Goal: Task Accomplishment & Management: Manage account settings

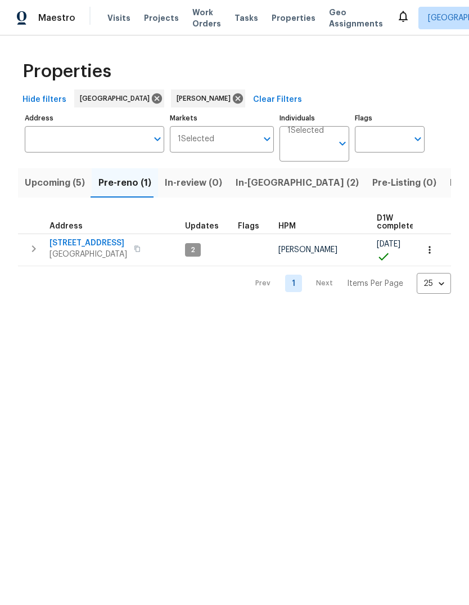
click at [450, 183] on span "Listed (15)" at bounding box center [473, 183] width 46 height 16
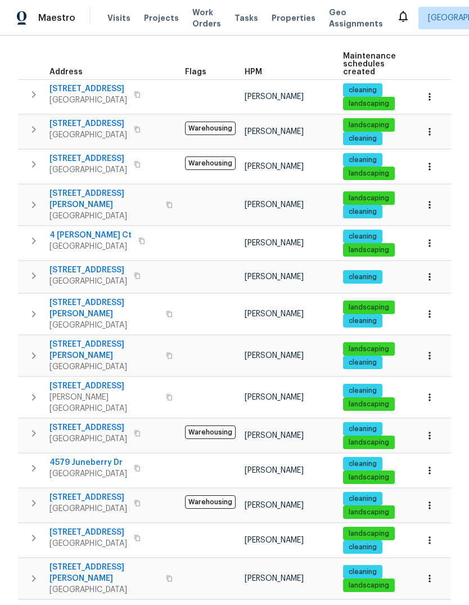
scroll to position [161, 0]
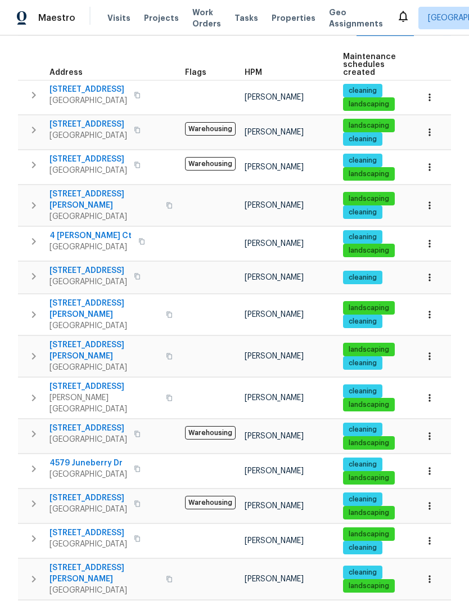
click at [78, 164] on span "[STREET_ADDRESS]" at bounding box center [89, 159] width 78 height 11
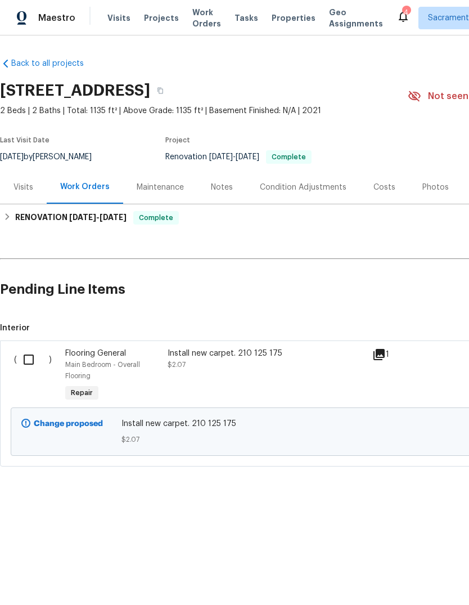
click at [97, 364] on span "Main Bedroom - Overall Flooring" at bounding box center [102, 370] width 75 height 18
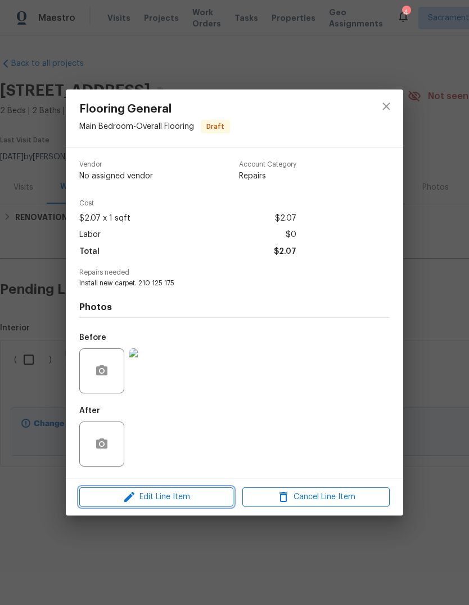
click at [187, 506] on button "Edit Line Item" at bounding box center [156, 497] width 154 height 20
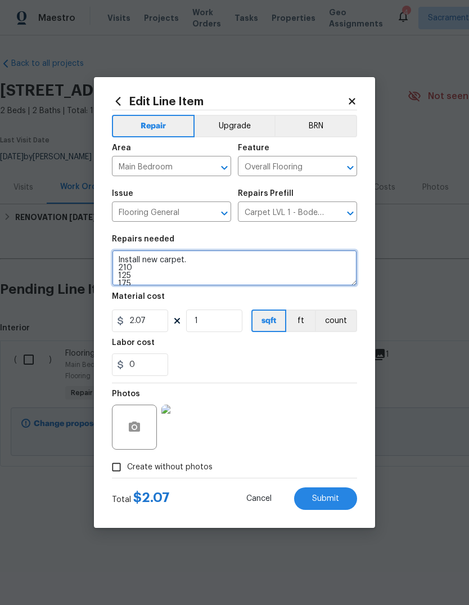
click at [207, 264] on textarea "Install new carpet. 210 125 175" at bounding box center [234, 268] width 245 height 36
click at [145, 285] on textarea "Install new carpet. 210 125 175" at bounding box center [234, 268] width 245 height 36
type textarea "Install"
click at [353, 212] on icon "Open" at bounding box center [350, 213] width 6 height 4
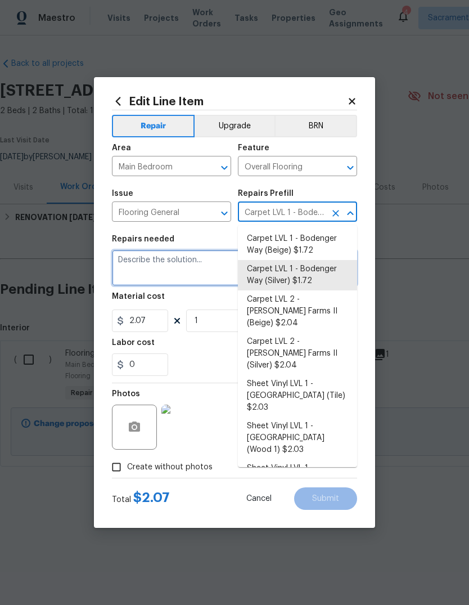
click at [142, 275] on textarea at bounding box center [234, 268] width 245 height 36
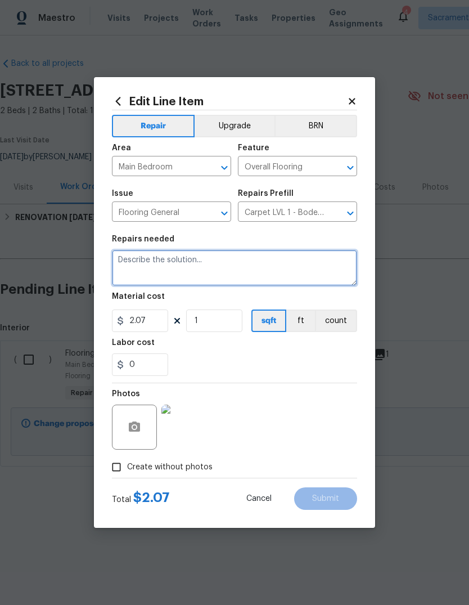
click at [354, 216] on icon "Open" at bounding box center [351, 213] width 14 height 14
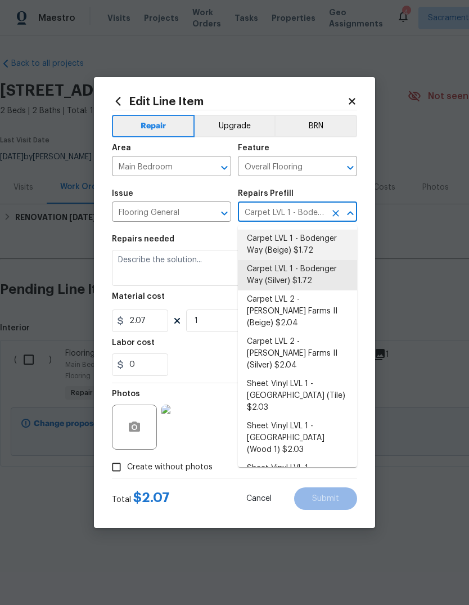
click at [299, 245] on li "Carpet LVL 1 - Bodenger Way (Beige) $1.72" at bounding box center [297, 245] width 119 height 30
type input "Carpet LVL 1 - Bodenger Way (Silver) $1.72"
type textarea "Install new carpet. (Bodenger Way 749 Bird Bath, Beige) at all previously carpe…"
type input "Carpet LVL 1 - Bodenger Way (Beige) $1.72"
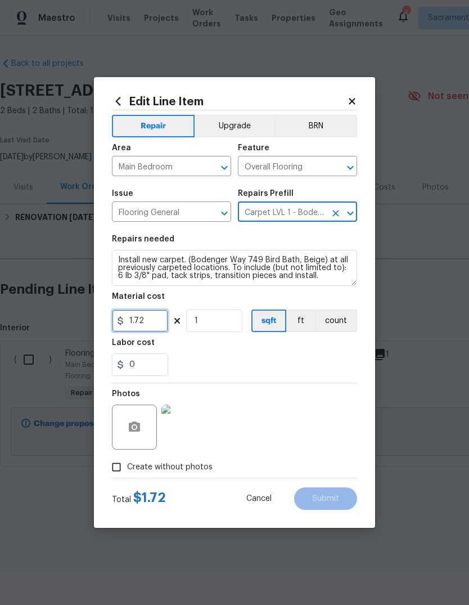
click at [156, 327] on input "1.72" at bounding box center [140, 320] width 56 height 23
type input "207"
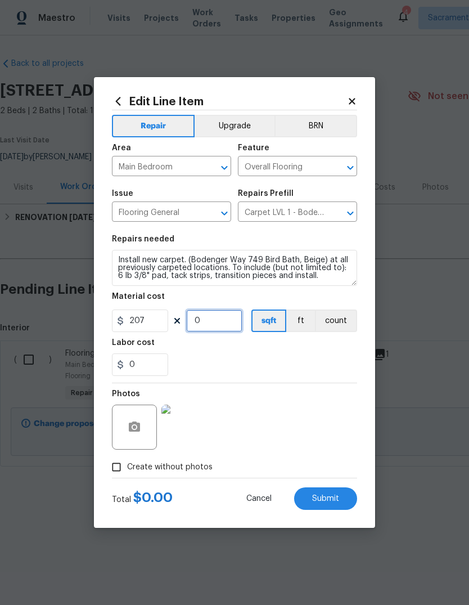
type input "0"
click at [167, 329] on input "207" at bounding box center [140, 320] width 56 height 23
type input "2.07"
click at [215, 323] on input "0" at bounding box center [214, 320] width 56 height 23
type input "510"
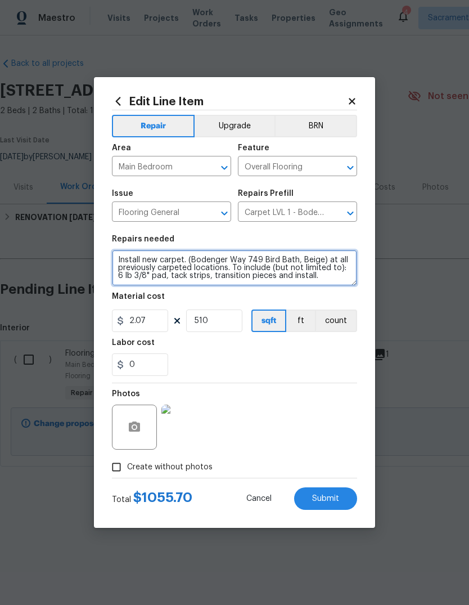
click at [320, 279] on textarea "Install new carpet. (Bodenger Way 749 Bird Bath, Beige) at all previously carpe…" at bounding box center [234, 268] width 245 height 36
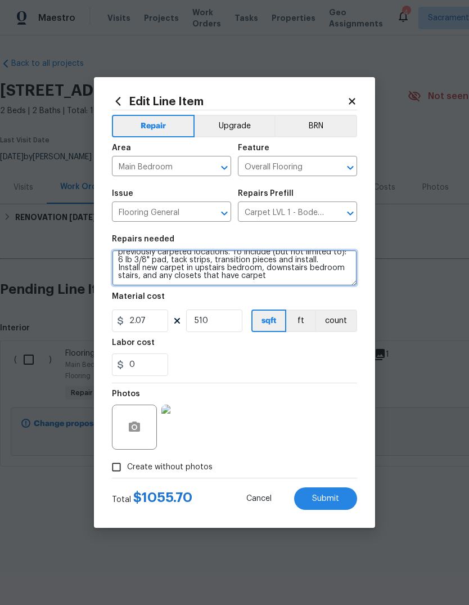
scroll to position [16, 0]
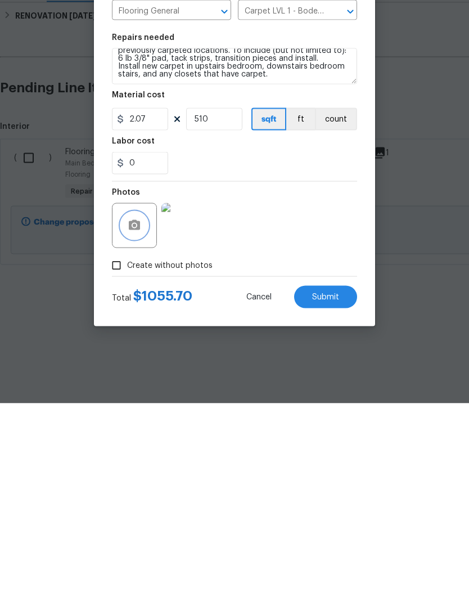
click at [141, 414] on button "button" at bounding box center [134, 427] width 27 height 27
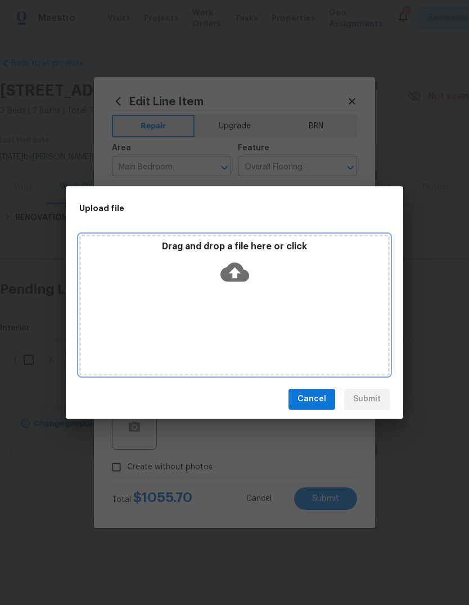
click at [244, 274] on icon at bounding box center [235, 271] width 29 height 19
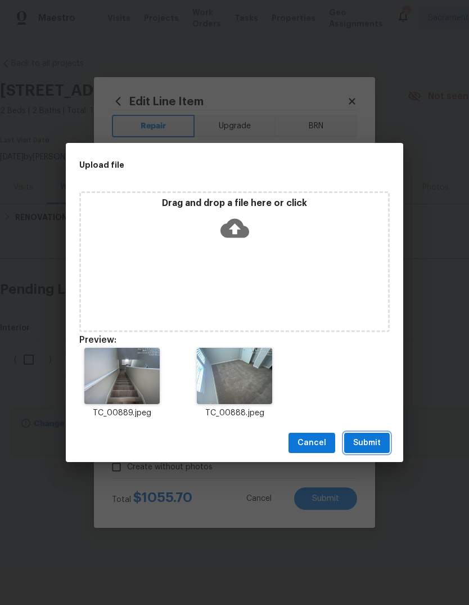
click at [377, 444] on span "Submit" at bounding box center [367, 443] width 28 height 14
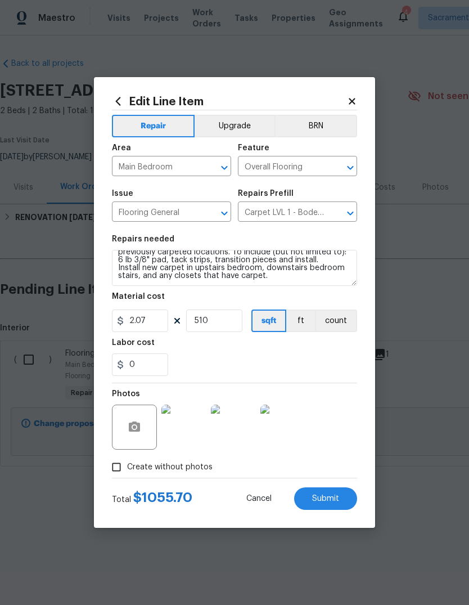
click at [334, 501] on span "Submit" at bounding box center [325, 499] width 27 height 8
type textarea "Install new carpet. 210 125 175"
type input "1"
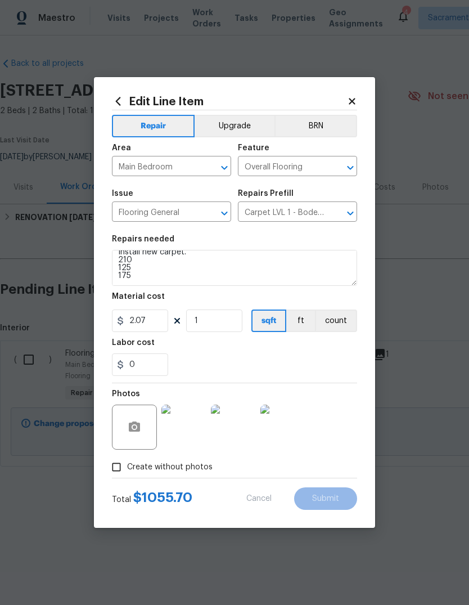
scroll to position [8, 0]
type textarea "Install new carpet. (Bodenger Way 749 Bird Bath, Beige) at all previously carpe…"
type input "510"
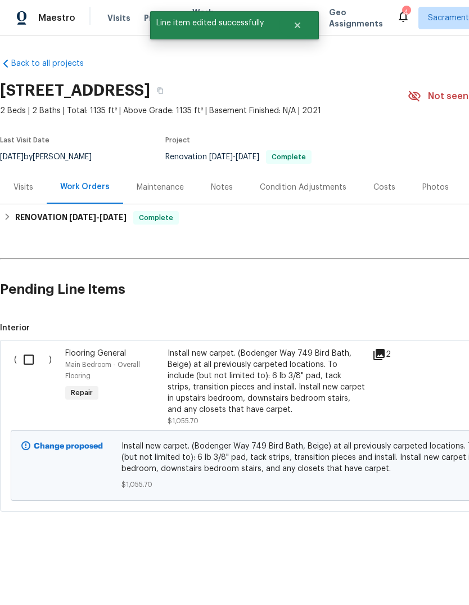
click at [28, 364] on input "checkbox" at bounding box center [33, 360] width 32 height 24
checkbox input "true"
click at [402, 573] on span "Create Work Order" at bounding box center [404, 577] width 75 height 14
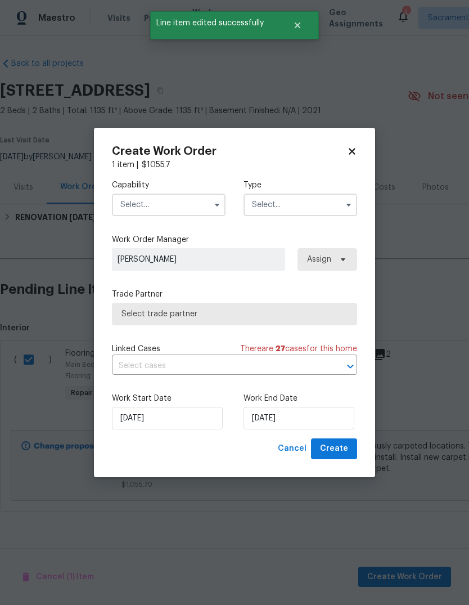
click at [197, 204] on input "text" at bounding box center [169, 205] width 114 height 23
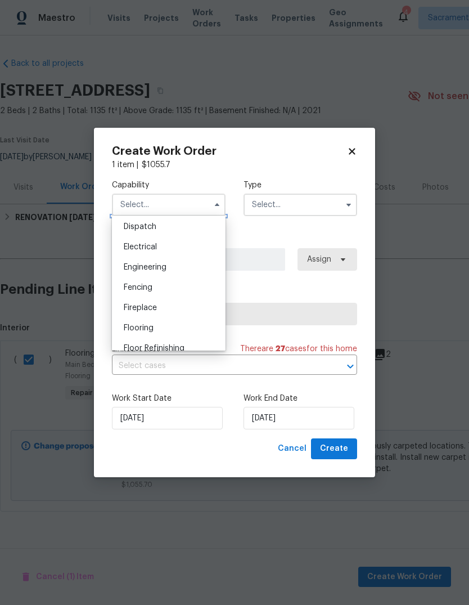
scroll to position [345, 0]
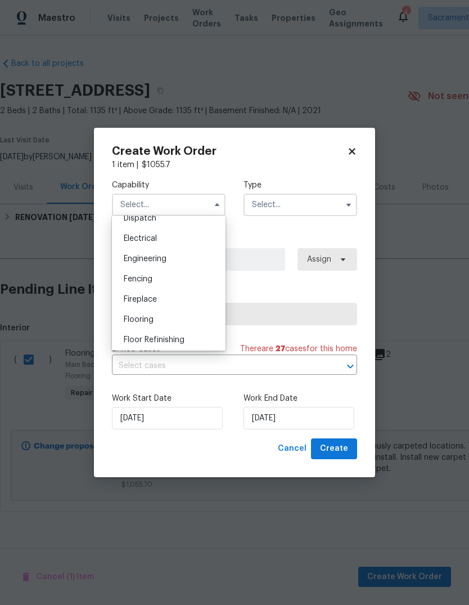
click at [164, 324] on div "Flooring" at bounding box center [169, 319] width 108 height 20
type input "Flooring"
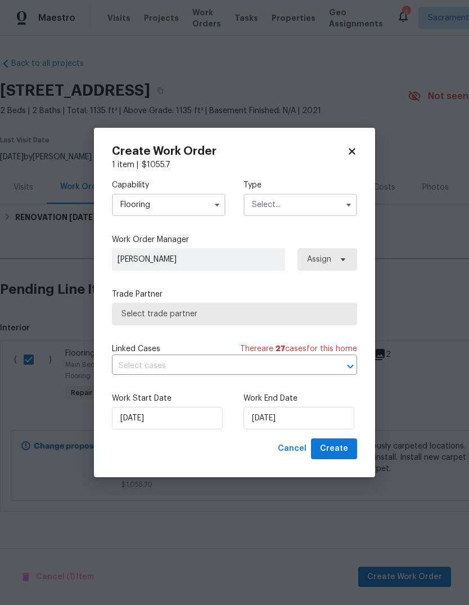
click at [315, 206] on input "text" at bounding box center [301, 205] width 114 height 23
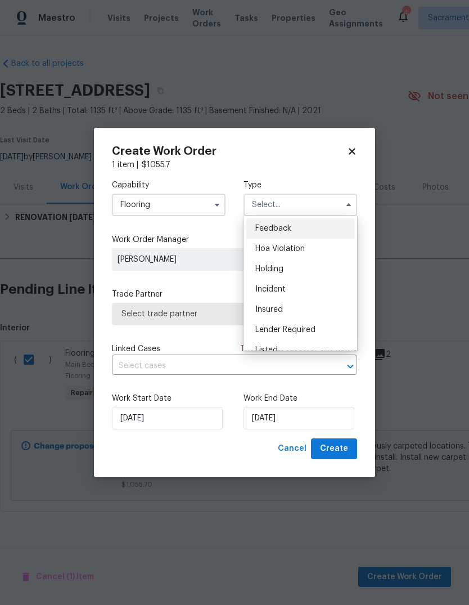
click at [303, 291] on div "Incident" at bounding box center [300, 289] width 108 height 20
type input "Incident"
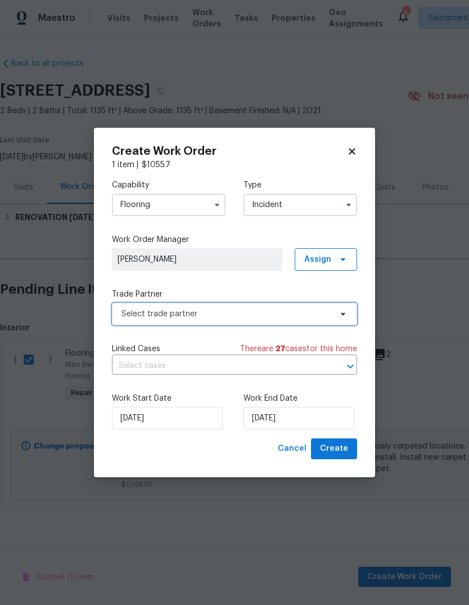
click at [286, 315] on span "Select trade partner" at bounding box center [227, 313] width 210 height 11
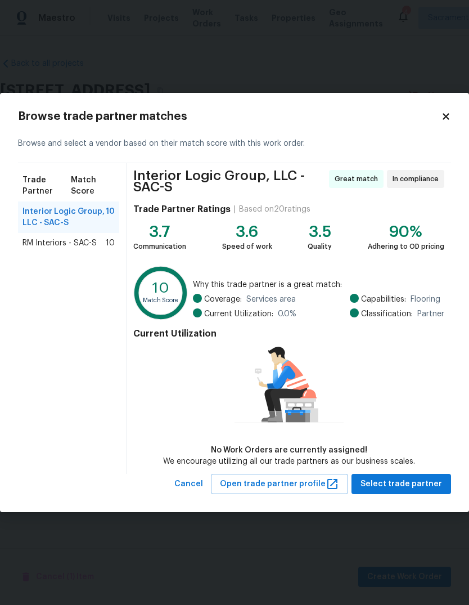
click at [77, 247] on span "RM Interiors - SAC-S" at bounding box center [60, 242] width 74 height 11
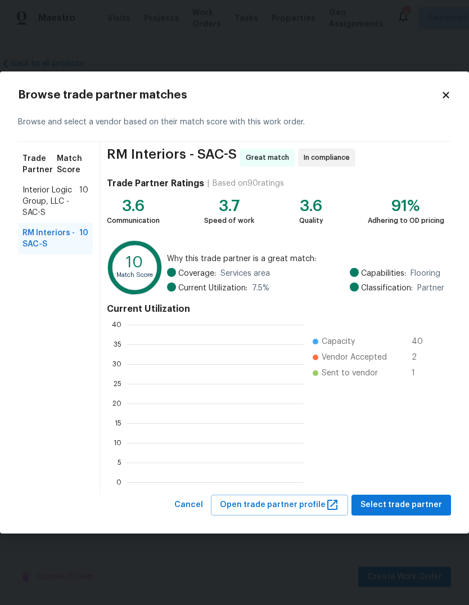
scroll to position [158, 177]
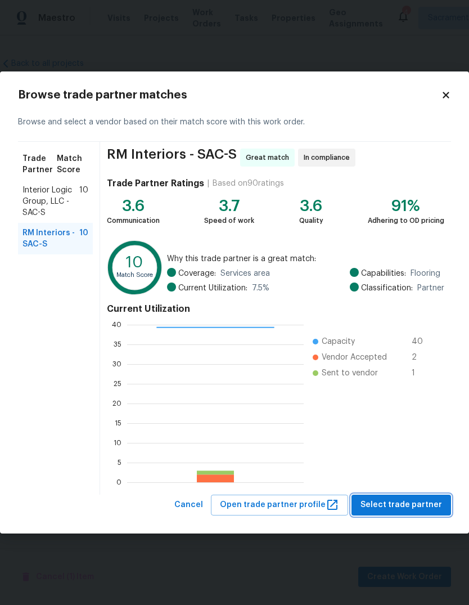
click at [406, 506] on span "Select trade partner" at bounding box center [402, 505] width 82 height 14
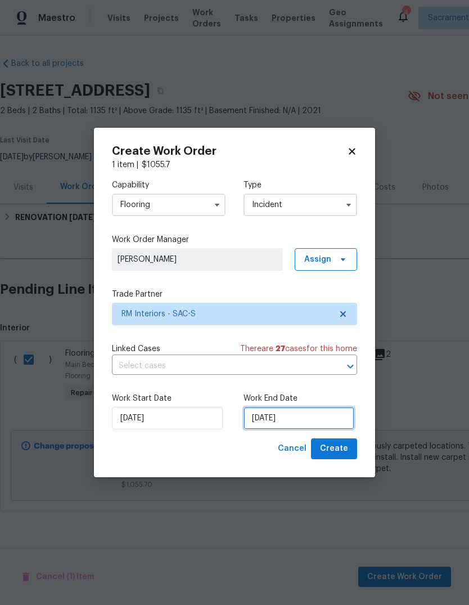
click at [318, 416] on input "[DATE]" at bounding box center [299, 418] width 111 height 23
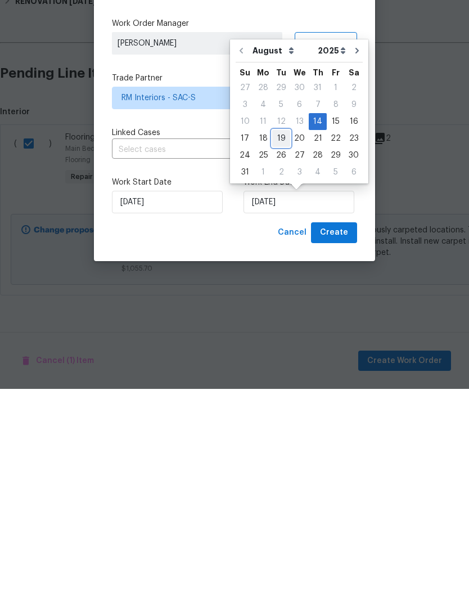
click at [280, 347] on div "19" at bounding box center [281, 355] width 18 height 16
type input "[DATE]"
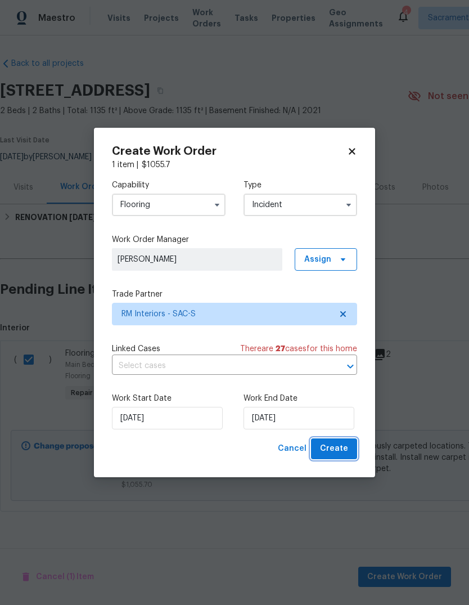
click at [340, 448] on span "Create" at bounding box center [334, 449] width 28 height 14
checkbox input "false"
click at [334, 448] on span "Create" at bounding box center [334, 449] width 28 height 14
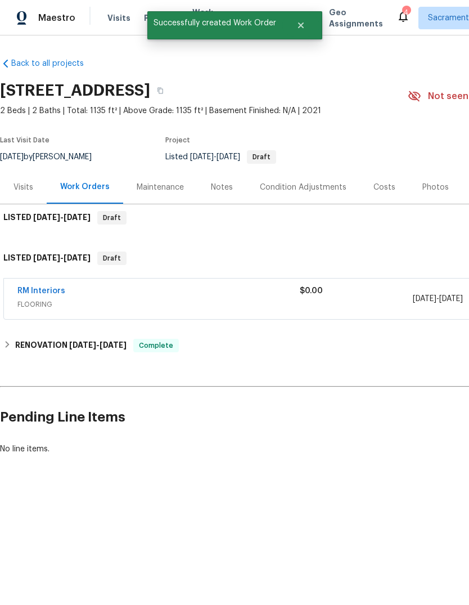
scroll to position [0, 0]
click at [24, 289] on link "RM Interiors" at bounding box center [41, 291] width 48 height 8
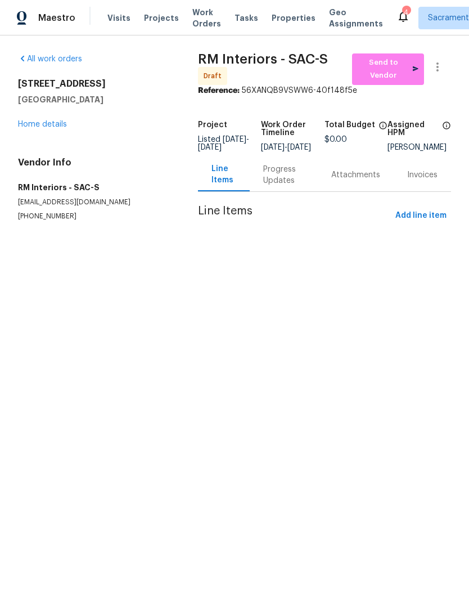
click at [32, 124] on link "Home details" at bounding box center [42, 124] width 49 height 8
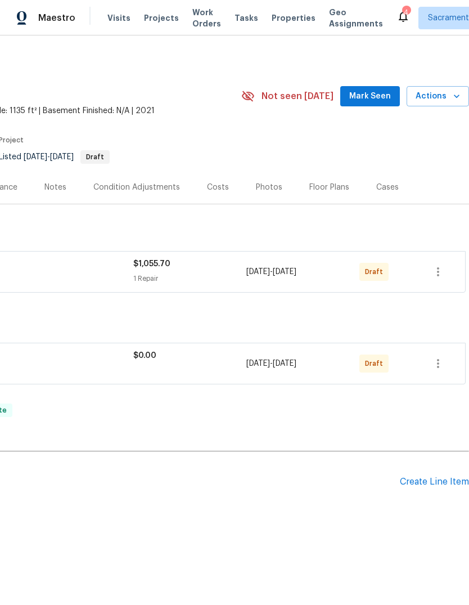
scroll to position [0, 167]
click at [440, 368] on icon "button" at bounding box center [439, 364] width 14 height 14
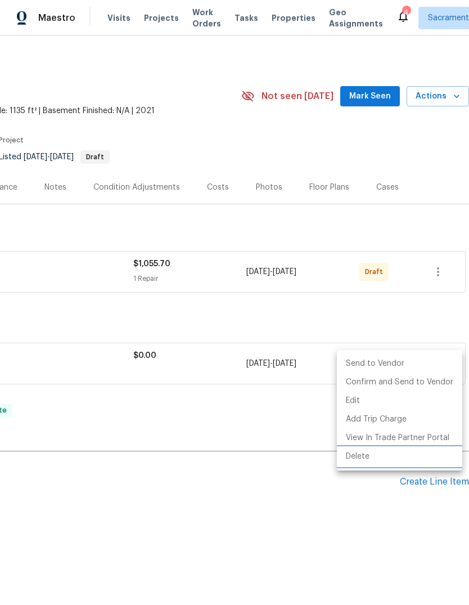
click at [365, 461] on li "Delete" at bounding box center [399, 456] width 125 height 19
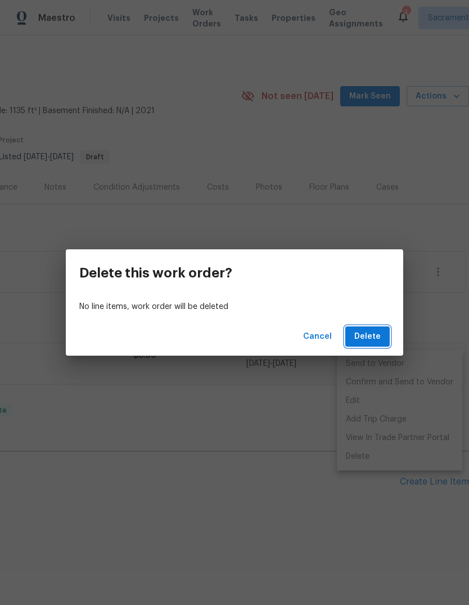
click at [373, 342] on span "Delete" at bounding box center [367, 337] width 26 height 14
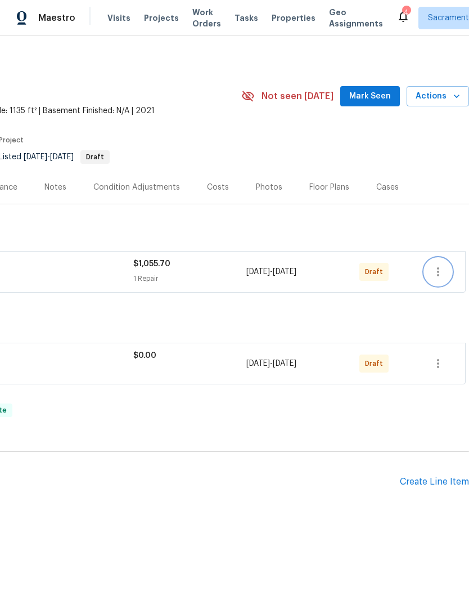
click at [435, 271] on icon "button" at bounding box center [439, 272] width 14 height 14
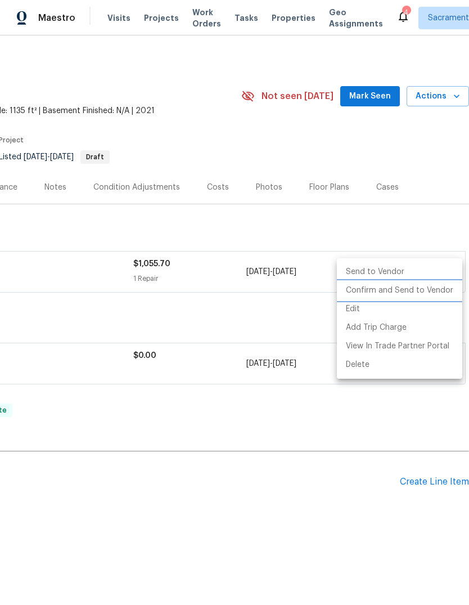
click at [420, 291] on li "Confirm and Send to Vendor" at bounding box center [399, 290] width 125 height 19
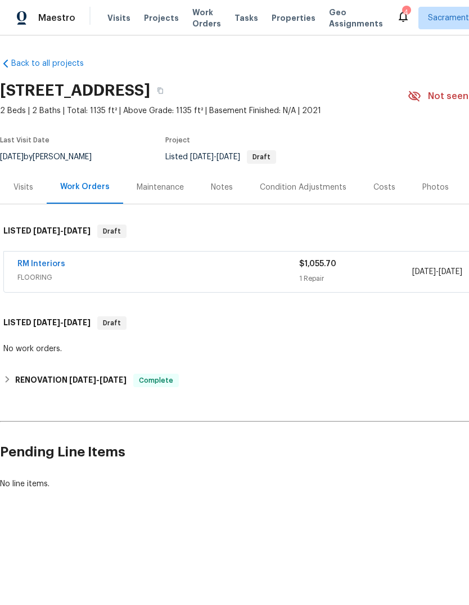
click at [31, 266] on link "RM Interiors" at bounding box center [41, 264] width 48 height 8
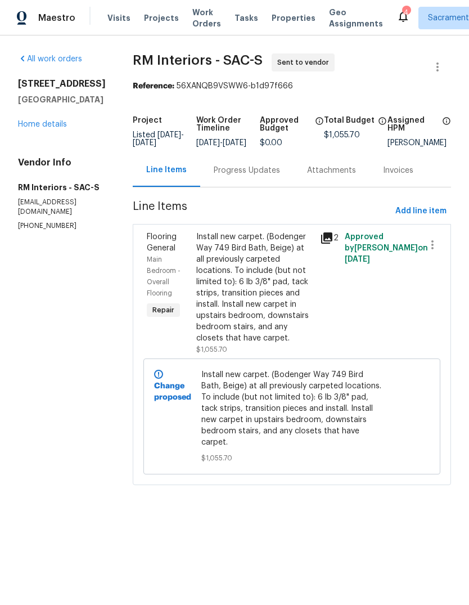
click at [259, 176] on div "Progress Updates" at bounding box center [247, 170] width 66 height 11
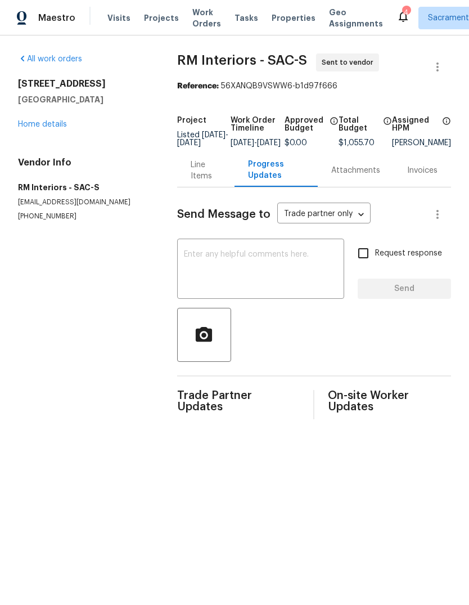
click at [204, 267] on textarea at bounding box center [261, 269] width 154 height 39
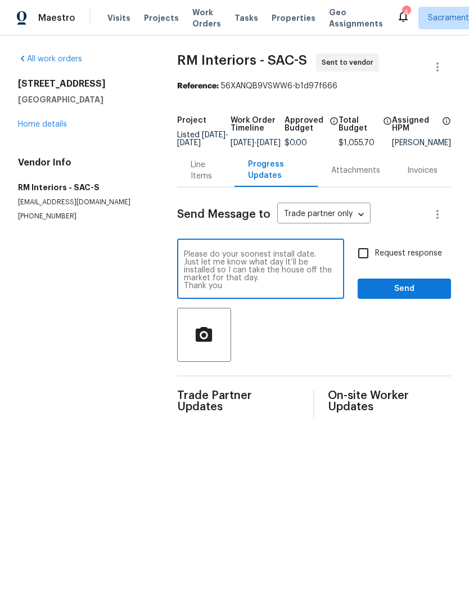
scroll to position [24, 0]
type textarea "This is a current list at home. You can go there anytime and get the official m…"
click at [366, 259] on input "Request response" at bounding box center [364, 253] width 24 height 24
checkbox input "true"
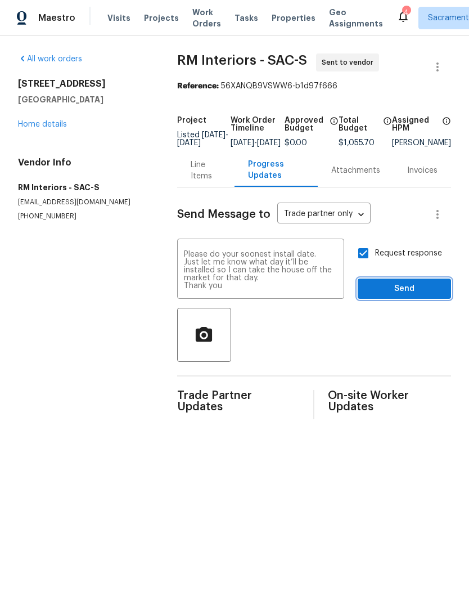
click at [412, 290] on button "Send" at bounding box center [404, 289] width 93 height 21
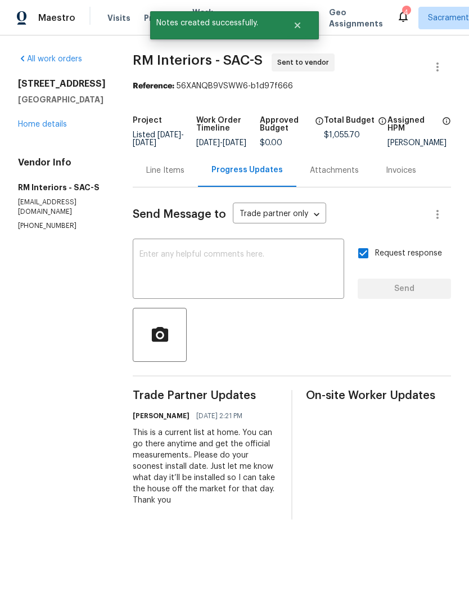
scroll to position [0, 0]
click at [402, 10] on div "4" at bounding box center [406, 12] width 8 height 11
click at [402, 12] on div "4" at bounding box center [406, 12] width 8 height 11
click at [397, 10] on icon at bounding box center [404, 17] width 14 height 14
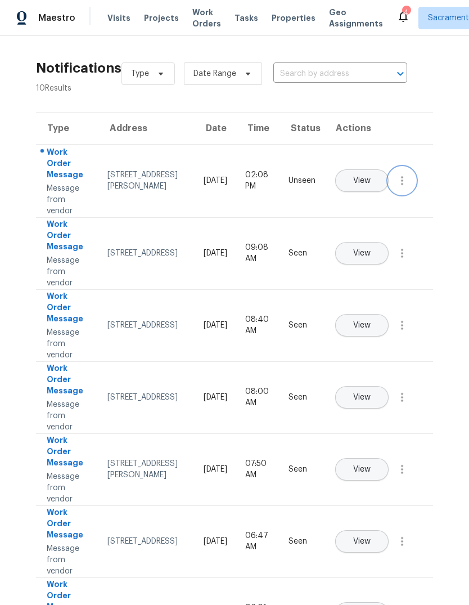
click at [401, 187] on icon "button" at bounding box center [403, 181] width 14 height 14
click at [345, 199] on div "Mark Seen" at bounding box center [338, 193] width 88 height 11
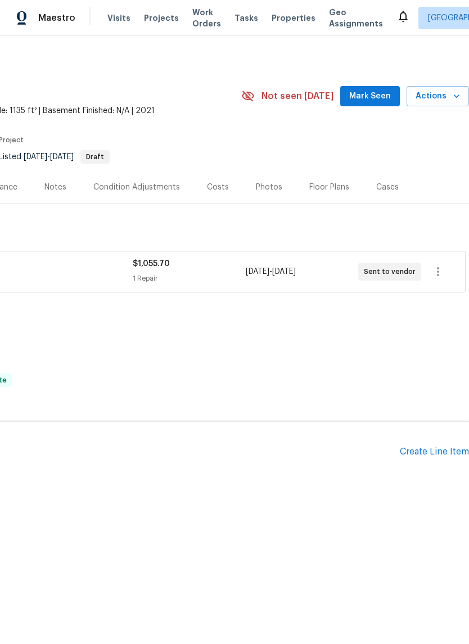
scroll to position [0, 167]
click at [216, 194] on div "Costs" at bounding box center [218, 186] width 49 height 33
